Goal: Task Accomplishment & Management: Use online tool/utility

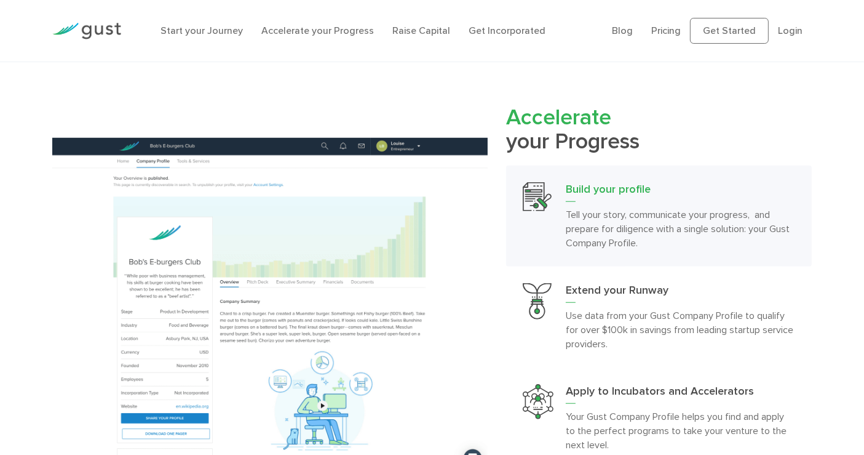
scroll to position [1162, 0]
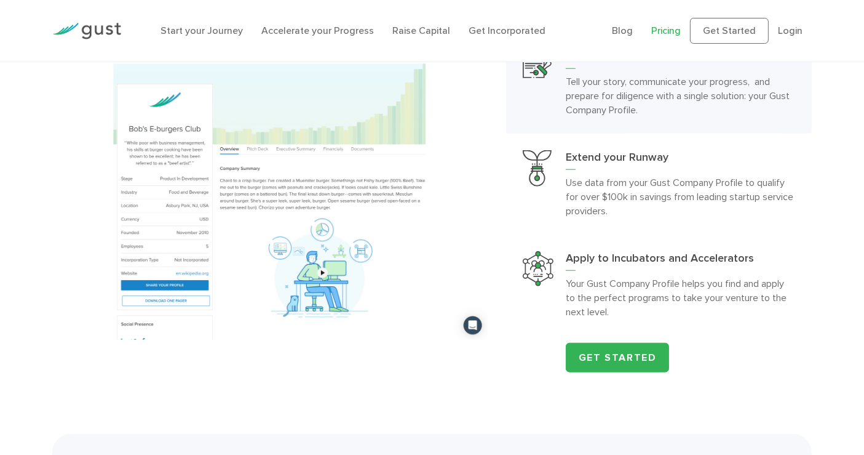
click at [663, 30] on link "Pricing" at bounding box center [667, 31] width 30 height 12
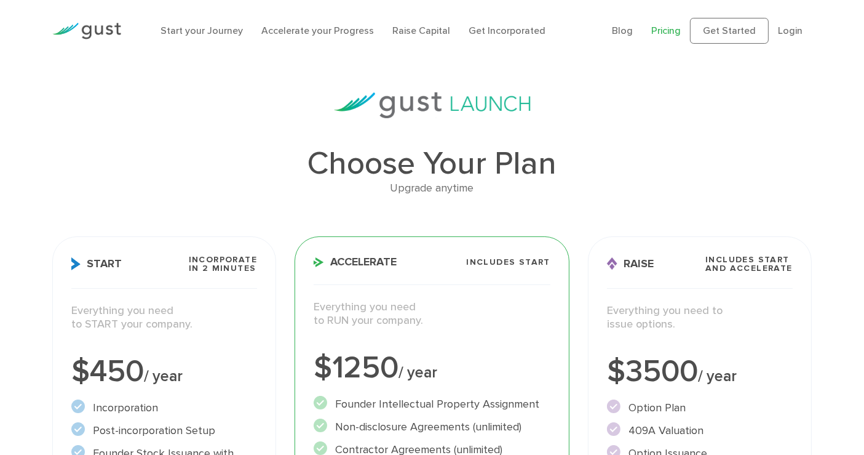
click at [95, 26] on img at bounding box center [86, 31] width 69 height 17
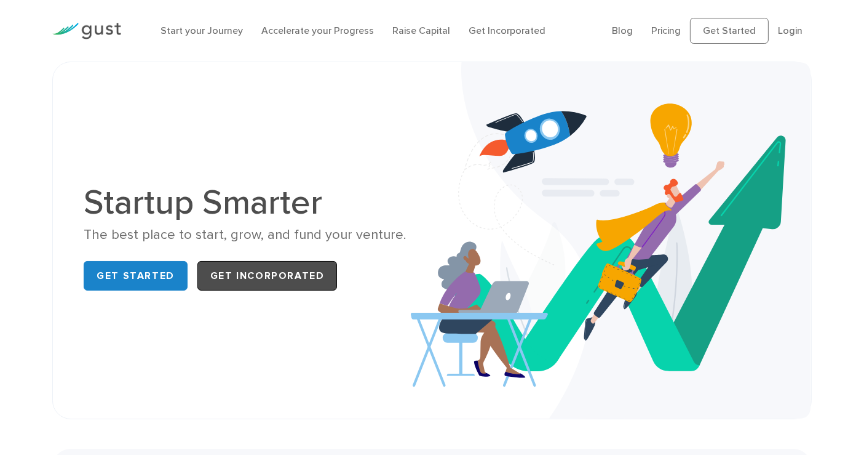
click at [258, 271] on link "Get Incorporated" at bounding box center [267, 276] width 140 height 30
